Goal: Information Seeking & Learning: Learn about a topic

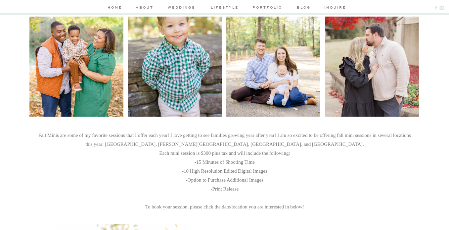
scroll to position [232, 0]
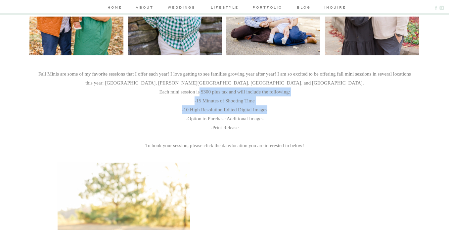
drag, startPoint x: 197, startPoint y: 91, endPoint x: 284, endPoint y: 110, distance: 89.6
click at [284, 110] on h3 "Fall Minis are some of my favorite sessions that I offer each year! I love gett…" at bounding box center [224, 117] width 377 height 96
copy h3 "$300 plus tax and will include the following: -15 Minutes of Shooting Time -10 …"
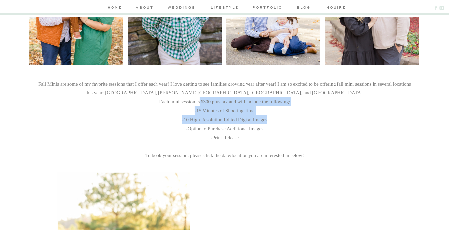
scroll to position [265, 0]
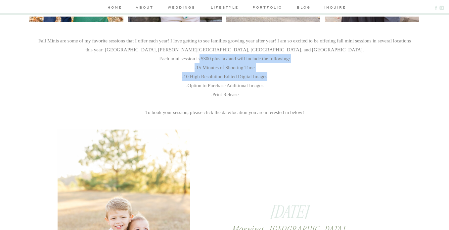
copy h3 "$300 plus tax and will include the following: -15 Minutes of Shooting Time -10 …"
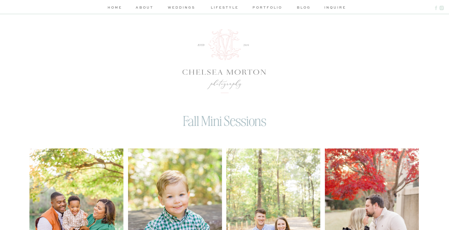
scroll to position [198, 0]
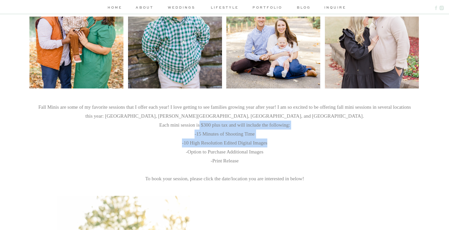
copy h3 "$300 plus tax and will include the following: -15 Minutes of Shooting Time -10 …"
click at [263, 143] on h3 "Fall Minis are some of my favorite sessions that I offer each year! I love gett…" at bounding box center [224, 151] width 377 height 96
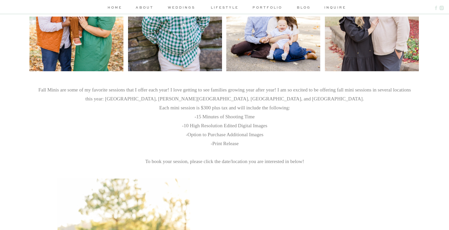
scroll to position [232, 0]
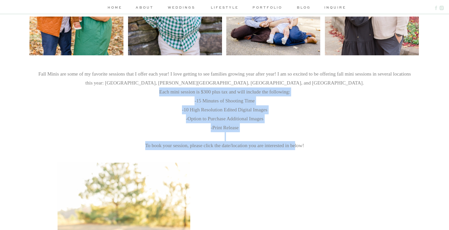
drag, startPoint x: 146, startPoint y: 88, endPoint x: 297, endPoint y: 138, distance: 158.3
click at [300, 144] on h3 "Fall Minis are some of my favorite sessions that I offer each year! I love gett…" at bounding box center [224, 117] width 377 height 96
copy h3 "Each mini session is $300 plus tax and will include the following: -15 Minutes …"
